Goal: Find specific page/section: Find specific page/section

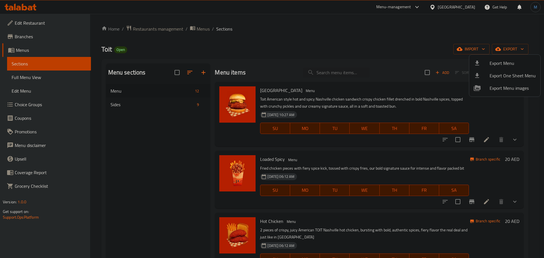
click at [459, 7] on div at bounding box center [272, 129] width 544 height 258
click at [459, 7] on div "[GEOGRAPHIC_DATA]" at bounding box center [456, 7] width 37 height 6
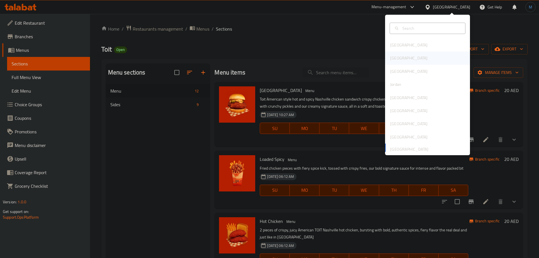
click at [411, 55] on div "[GEOGRAPHIC_DATA]" at bounding box center [427, 58] width 85 height 13
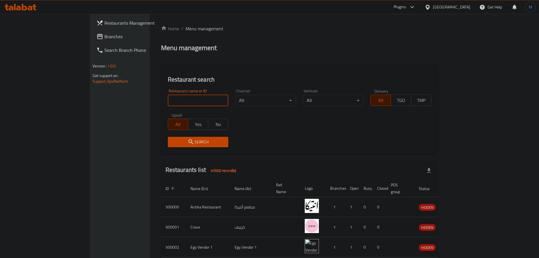
drag, startPoint x: 142, startPoint y: 88, endPoint x: 120, endPoint y: 97, distance: 24.3
paste input "602597"
type input "602597"
click at [168, 137] on button "Search" at bounding box center [198, 142] width 61 height 10
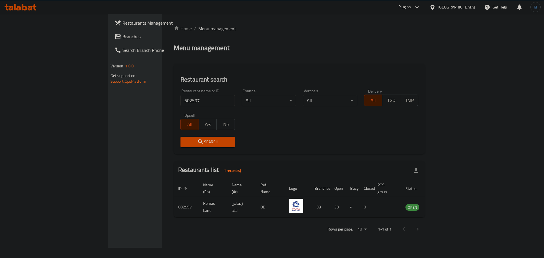
drag, startPoint x: 294, startPoint y: 166, endPoint x: 447, endPoint y: 7, distance: 221.3
click at [420, 7] on icon at bounding box center [416, 7] width 7 height 7
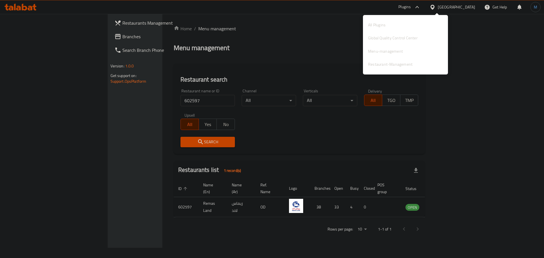
click at [420, 7] on icon at bounding box center [416, 7] width 7 height 7
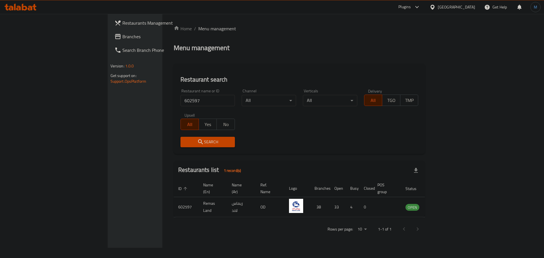
click at [411, 8] on div "Plugins" at bounding box center [404, 7] width 12 height 7
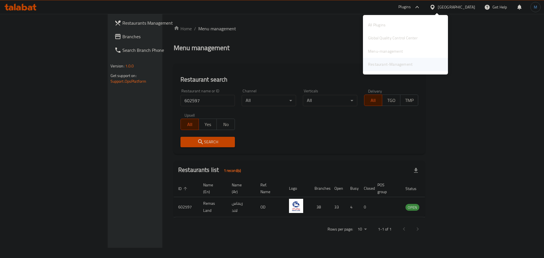
click at [404, 61] on div "Restaurant-Management" at bounding box center [390, 64] width 44 height 6
